Goal: Task Accomplishment & Management: Manage account settings

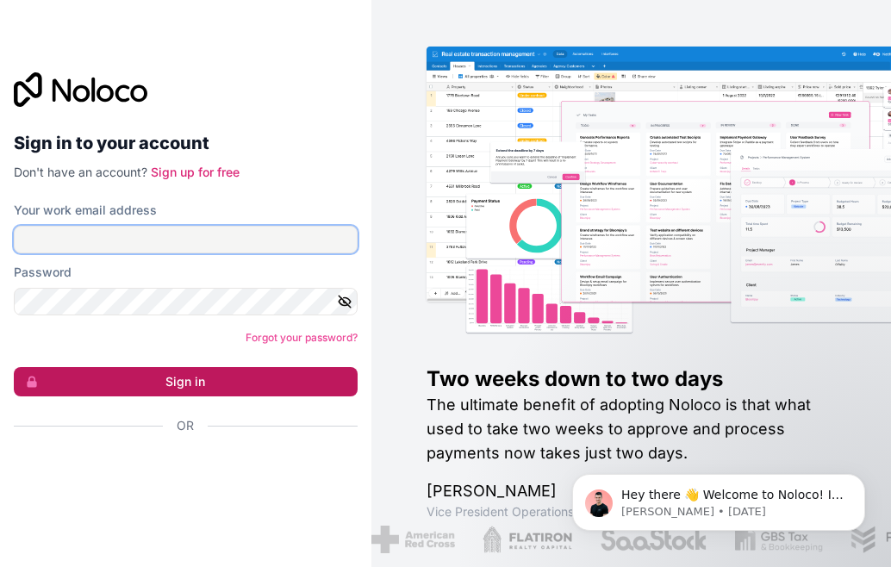
type input "[EMAIL_ADDRESS][DOMAIN_NAME]"
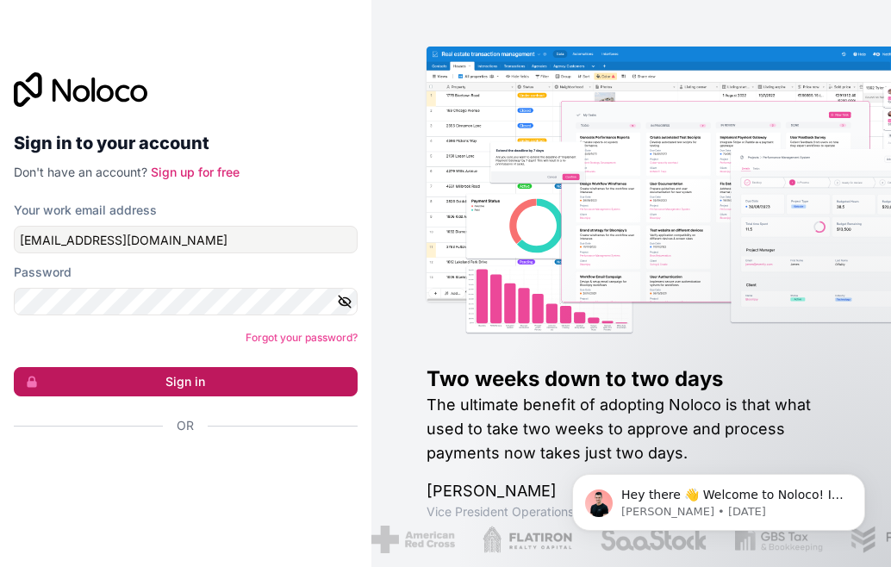
click at [202, 386] on button "Sign in" at bounding box center [186, 381] width 344 height 29
click at [165, 380] on button "Sign in" at bounding box center [186, 381] width 344 height 29
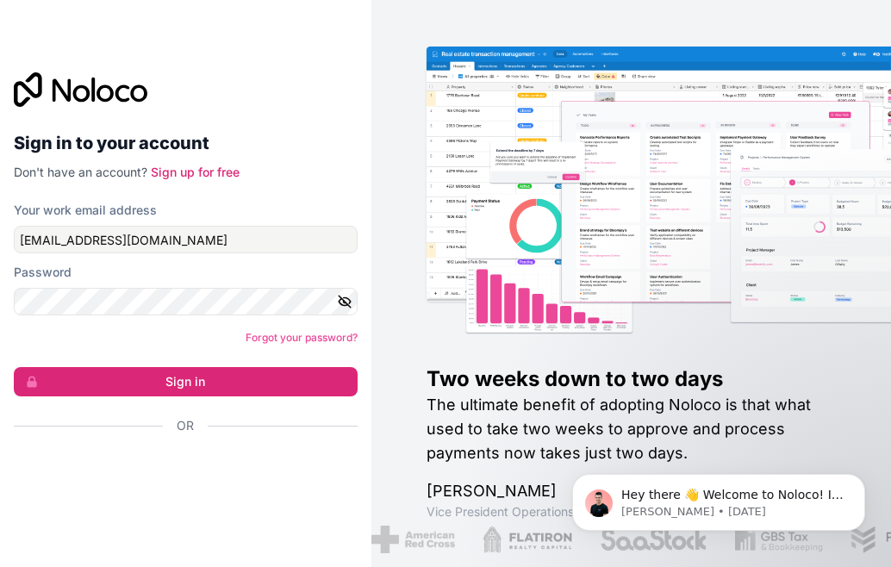
click at [344, 300] on icon "button" at bounding box center [345, 302] width 16 height 16
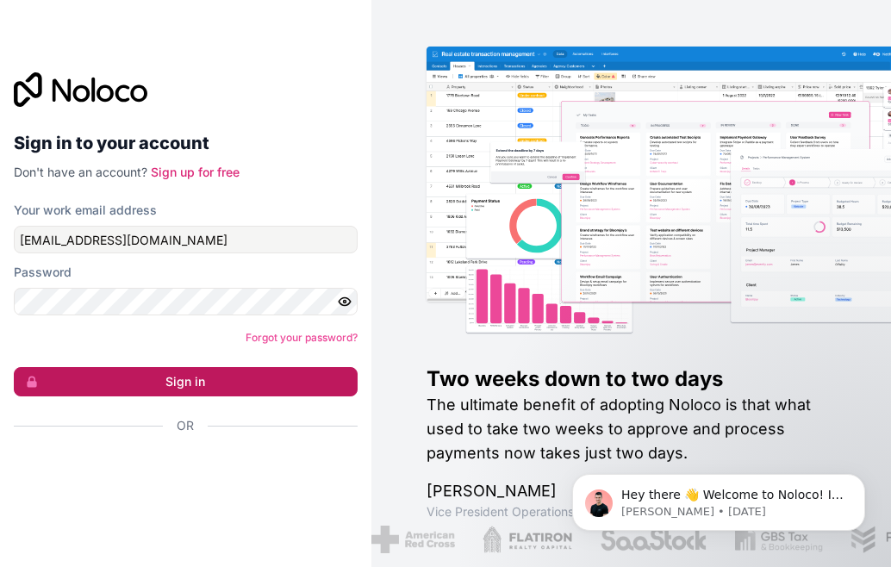
click at [193, 385] on button "Sign in" at bounding box center [186, 381] width 344 height 29
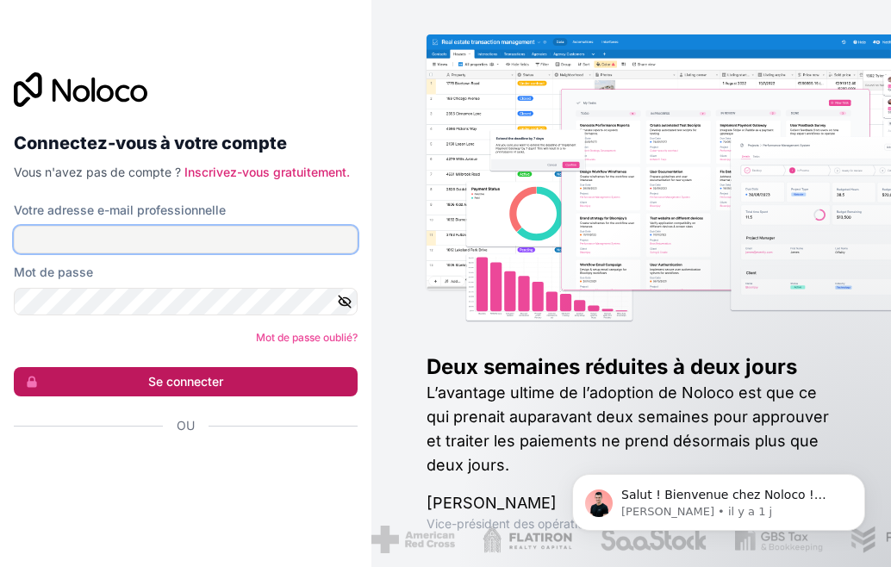
type input "[EMAIL_ADDRESS][DOMAIN_NAME]"
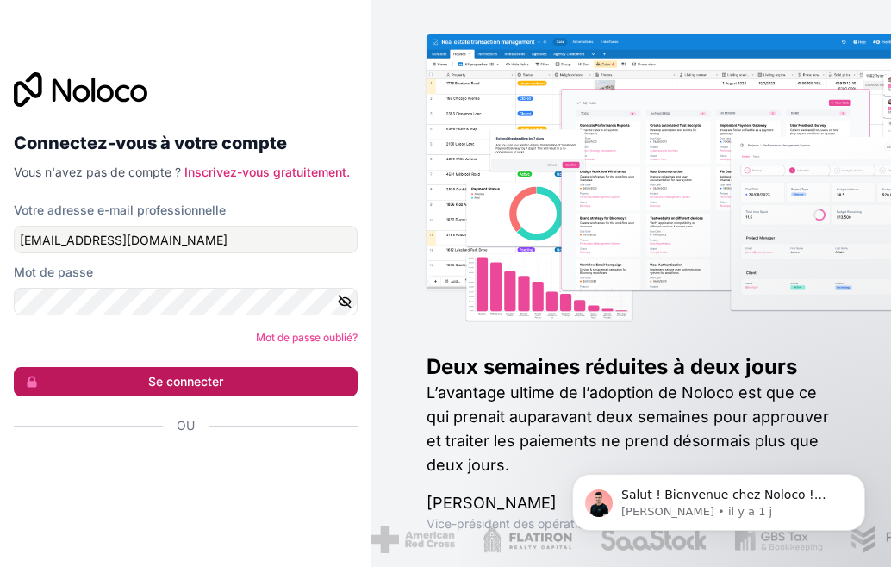
click at [196, 382] on font "Se connecter" at bounding box center [185, 381] width 75 height 15
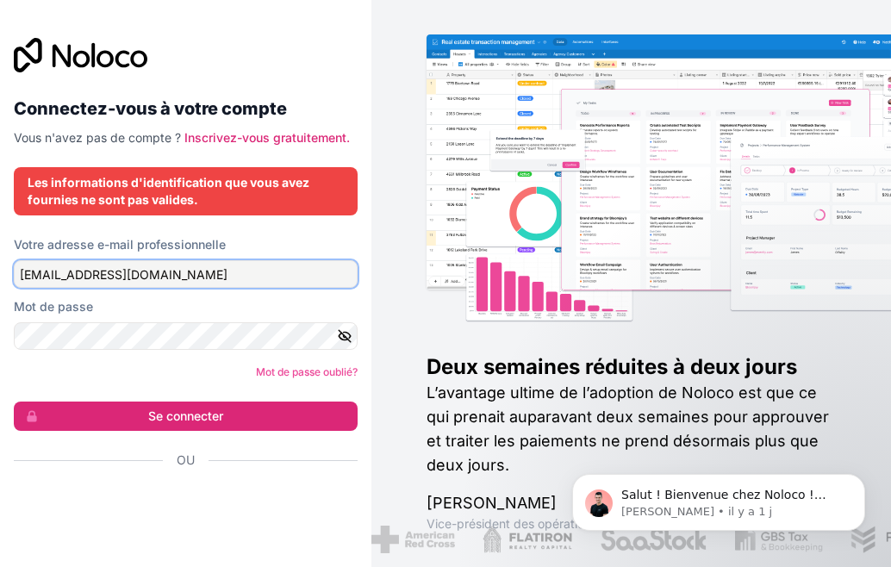
click at [154, 283] on input "[EMAIL_ADDRESS][DOMAIN_NAME]" at bounding box center [186, 274] width 344 height 28
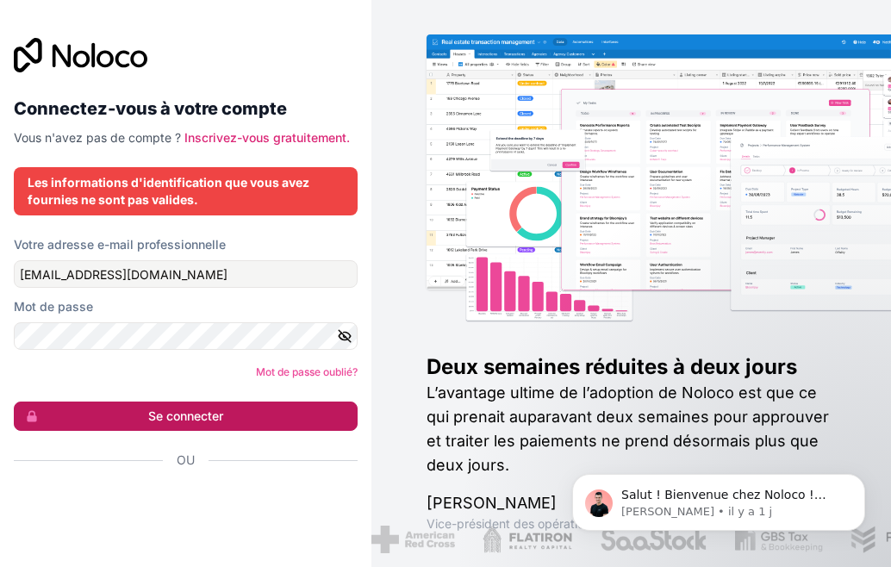
click at [161, 408] on font "Se connecter" at bounding box center [185, 415] width 75 height 15
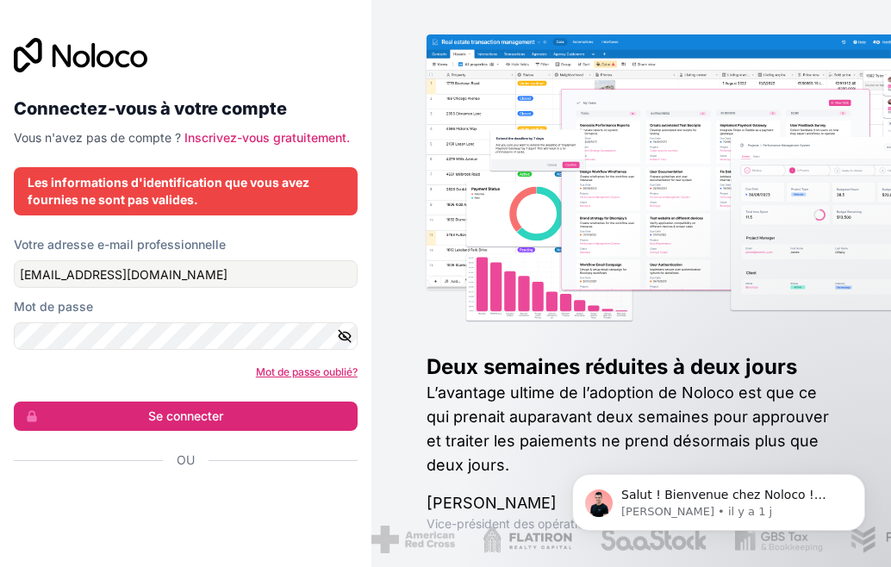
click at [301, 372] on font "Mot de passe oublié?" at bounding box center [307, 371] width 102 height 13
